Goal: Book appointment/travel/reservation

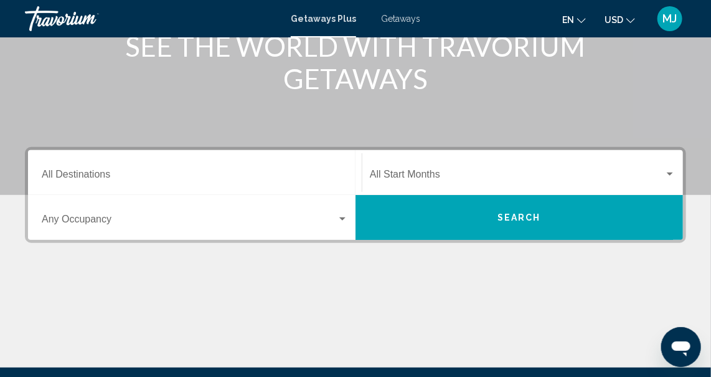
scroll to position [203, 0]
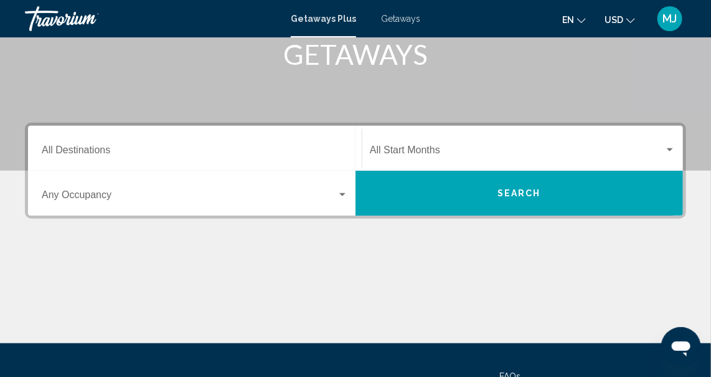
click at [670, 152] on div "Search widget" at bounding box center [669, 150] width 11 height 10
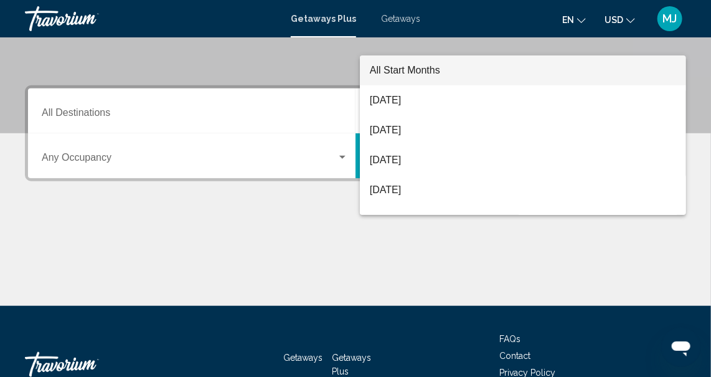
scroll to position [284, 0]
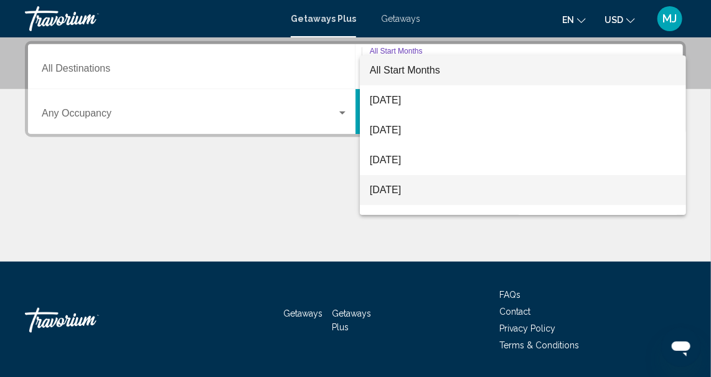
click at [441, 190] on span "[DATE]" at bounding box center [523, 190] width 306 height 30
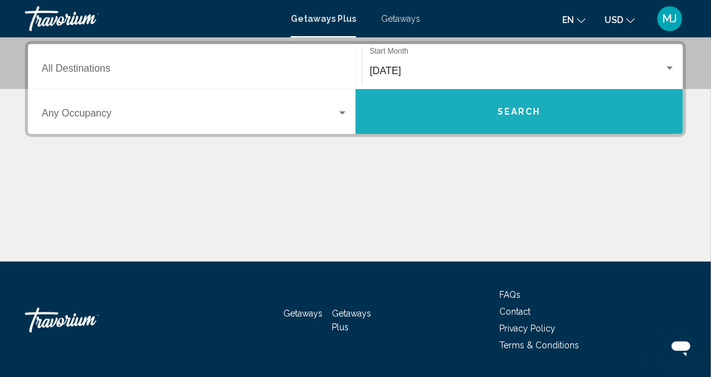
click at [529, 113] on span "Search" at bounding box center [519, 112] width 44 height 10
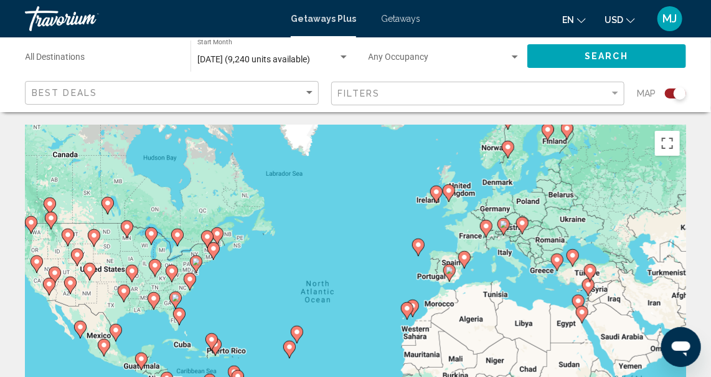
click at [676, 93] on div "Search widget" at bounding box center [679, 93] width 12 height 12
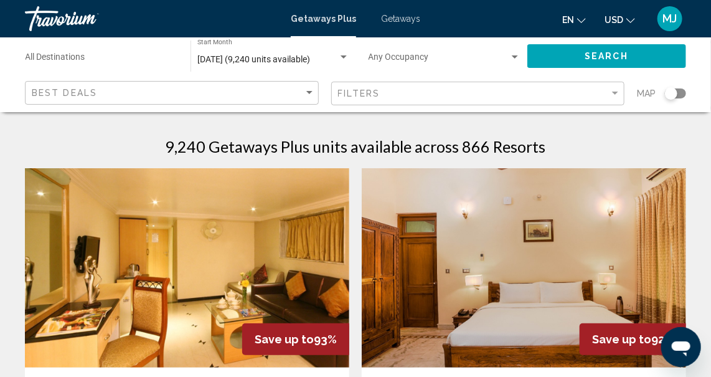
click at [603, 53] on span "Search" at bounding box center [606, 57] width 44 height 10
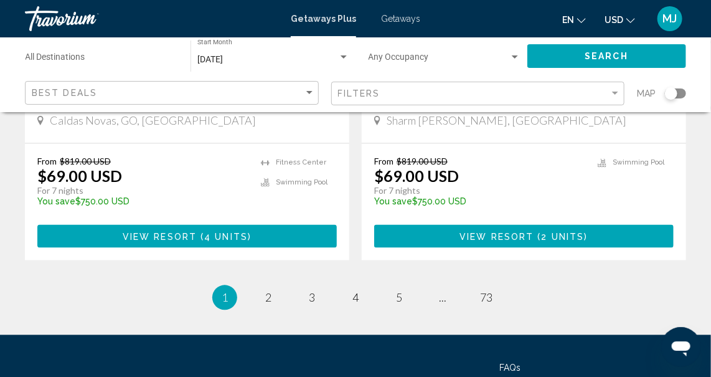
scroll to position [2476, 0]
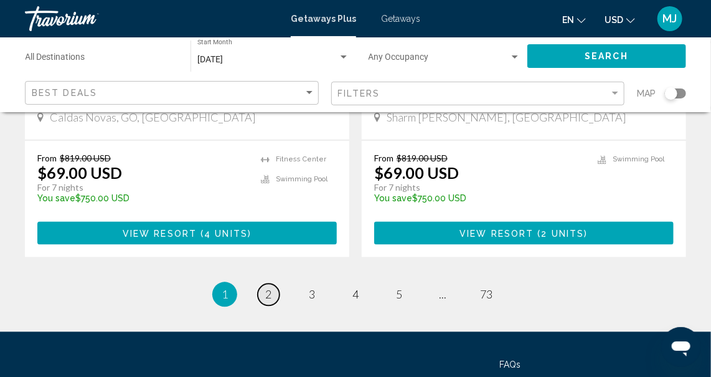
click at [271, 288] on span "2" at bounding box center [268, 295] width 6 height 14
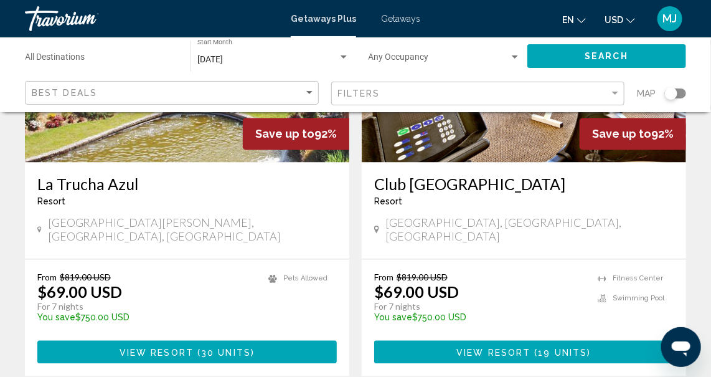
scroll to position [2555, 0]
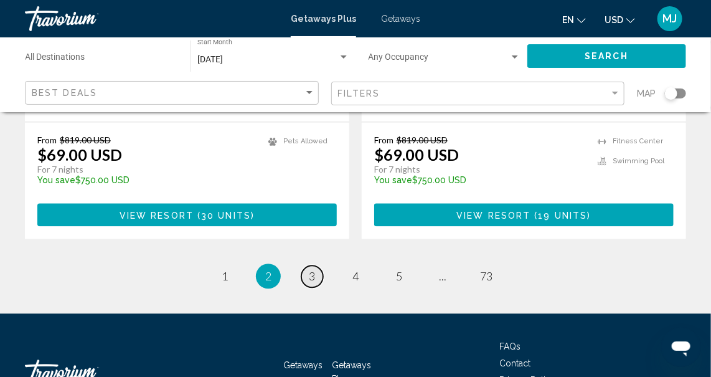
click at [314, 269] on span "3" at bounding box center [312, 276] width 6 height 14
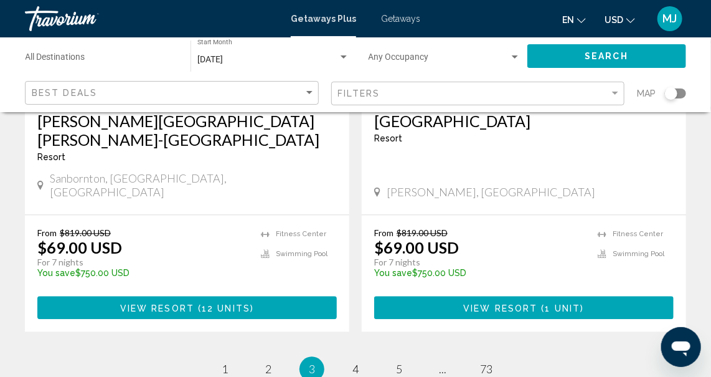
scroll to position [2524, 0]
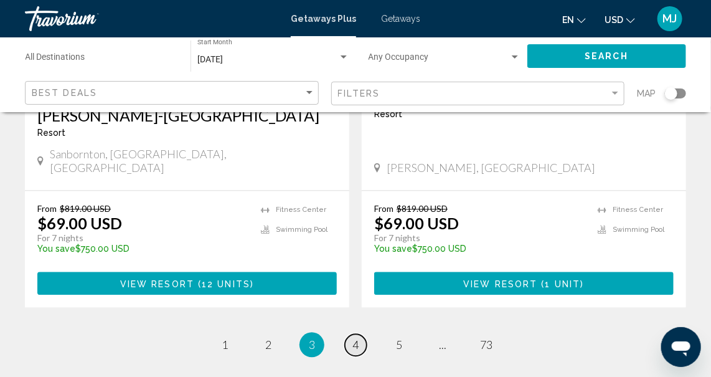
click at [354, 337] on span "4" at bounding box center [355, 344] width 6 height 14
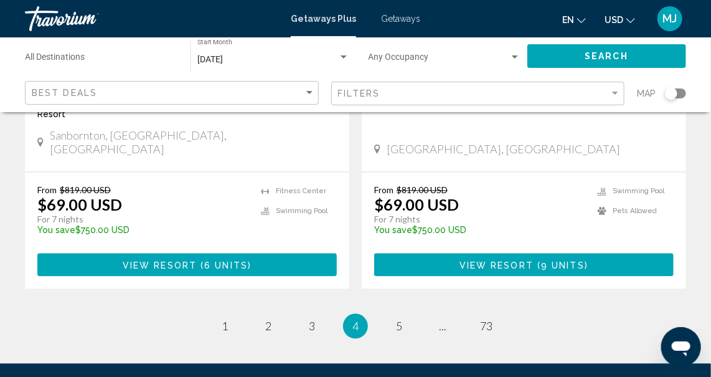
scroll to position [2536, 0]
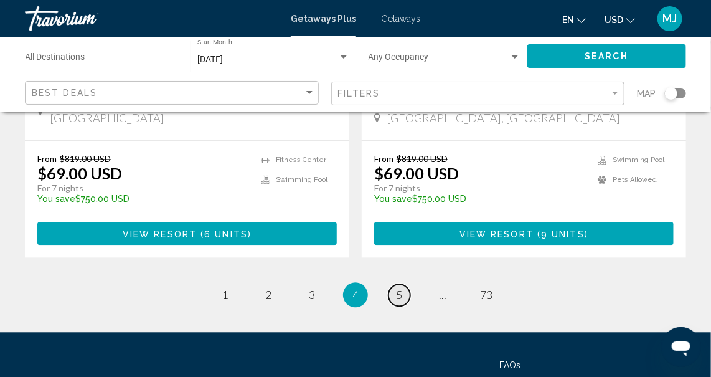
click at [401, 288] on span "5" at bounding box center [399, 295] width 6 height 14
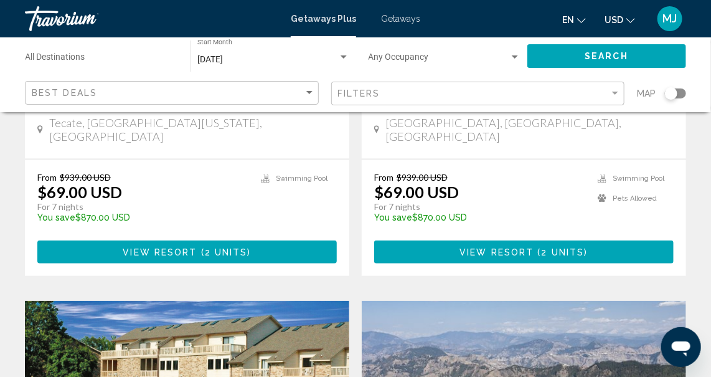
scroll to position [324, 0]
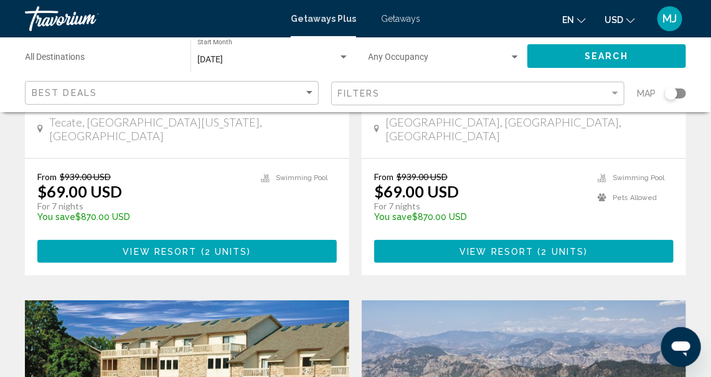
click at [708, 68] on div "Destination All Destinations [DATE] Start Month All Start Months Occupancy Any …" at bounding box center [355, 74] width 711 height 75
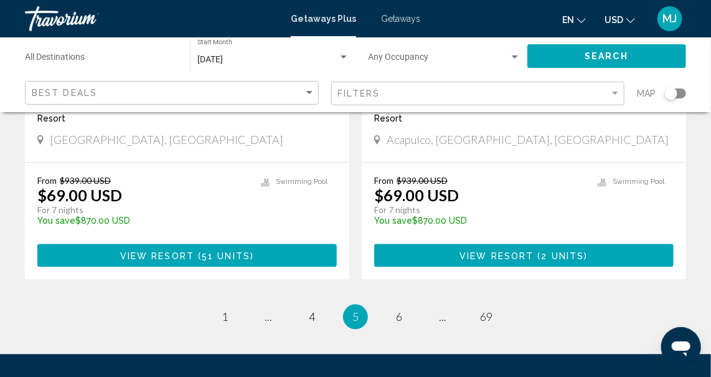
scroll to position [2536, 0]
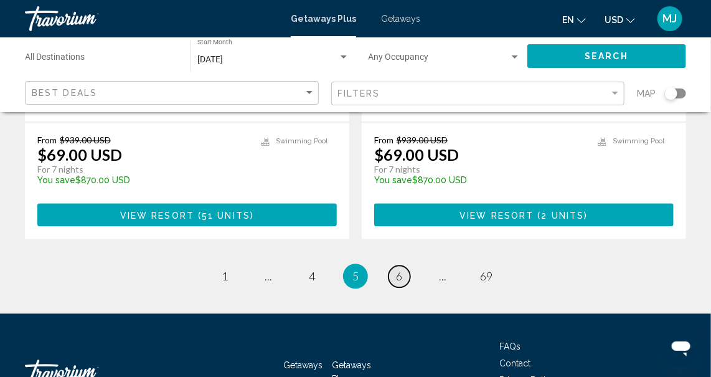
click at [403, 265] on link "page 6" at bounding box center [399, 276] width 22 height 22
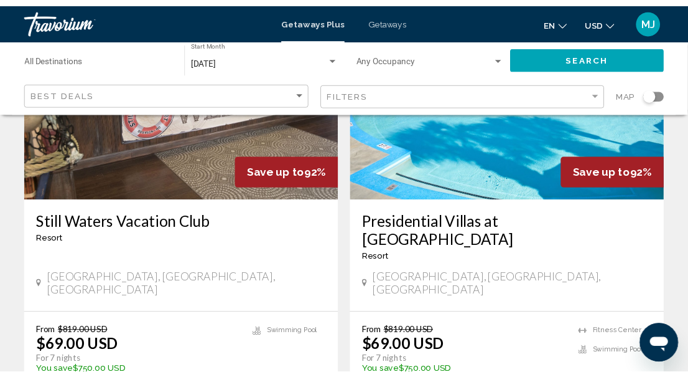
scroll to position [184, 0]
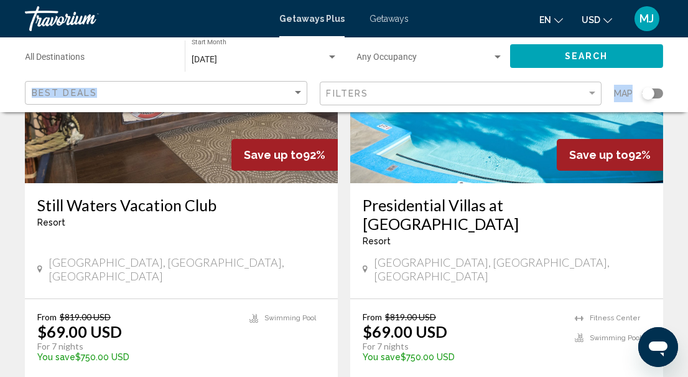
drag, startPoint x: 680, startPoint y: 73, endPoint x: 675, endPoint y: 94, distance: 21.9
click at [675, 94] on div "Destination All Destinations [DATE] Start Month All Start Months Occupancy Any …" at bounding box center [344, 74] width 688 height 75
click at [534, 90] on div "Filters" at bounding box center [457, 93] width 261 height 10
